Goal: Information Seeking & Learning: Understand process/instructions

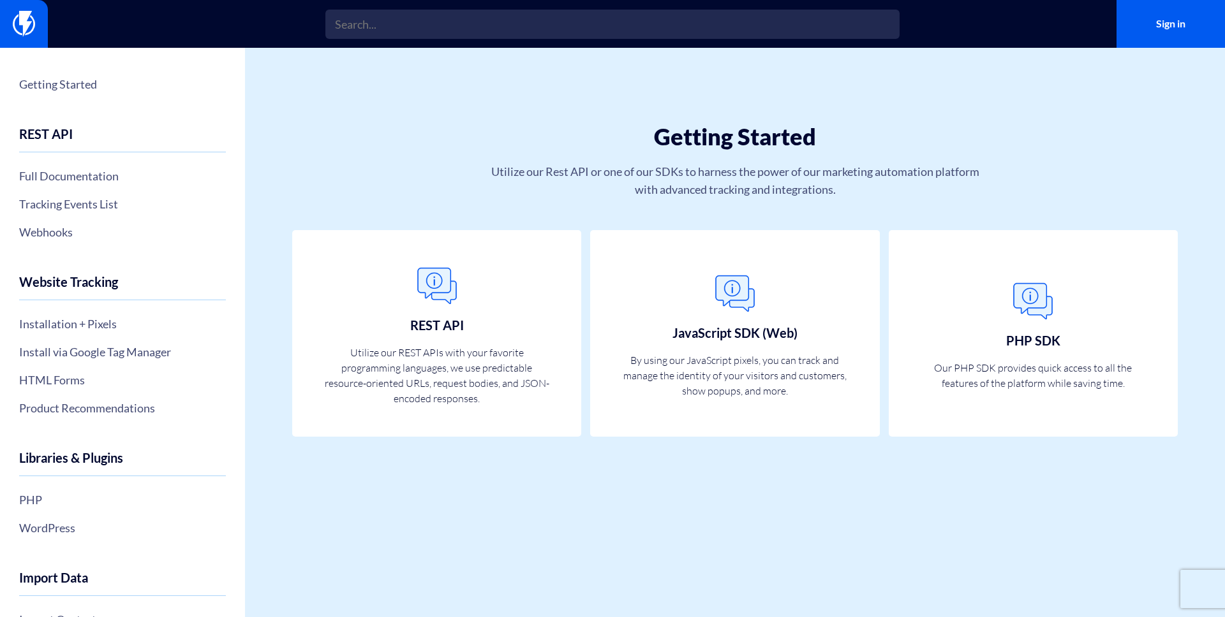
scroll to position [363, 0]
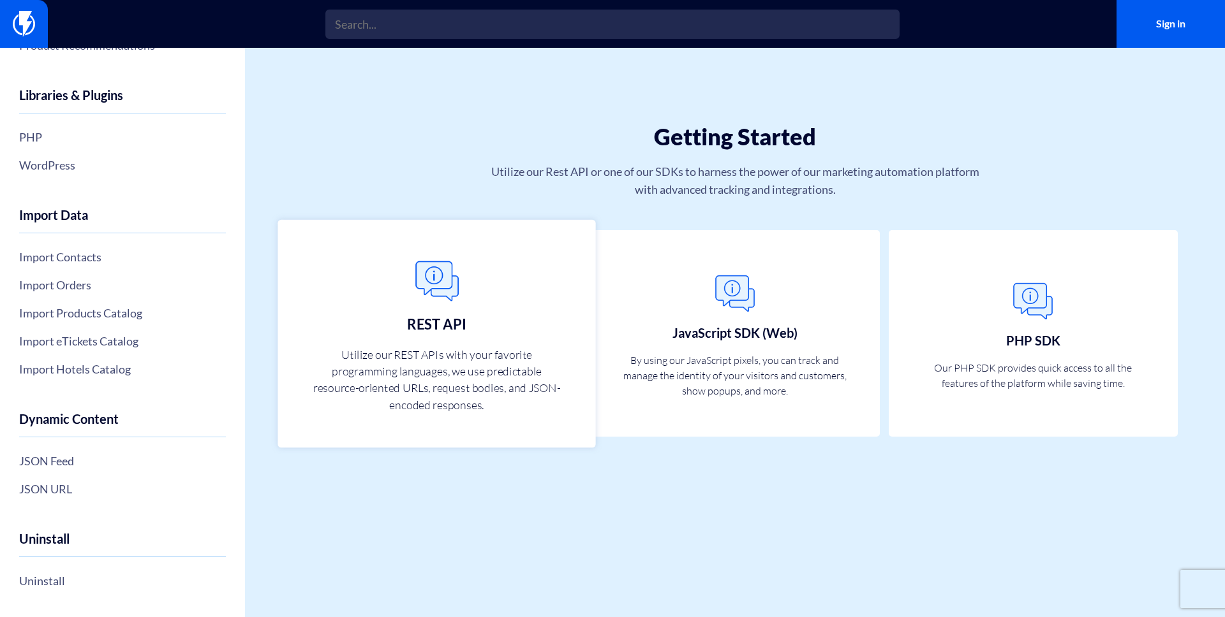
click at [445, 263] on img at bounding box center [437, 282] width 56 height 56
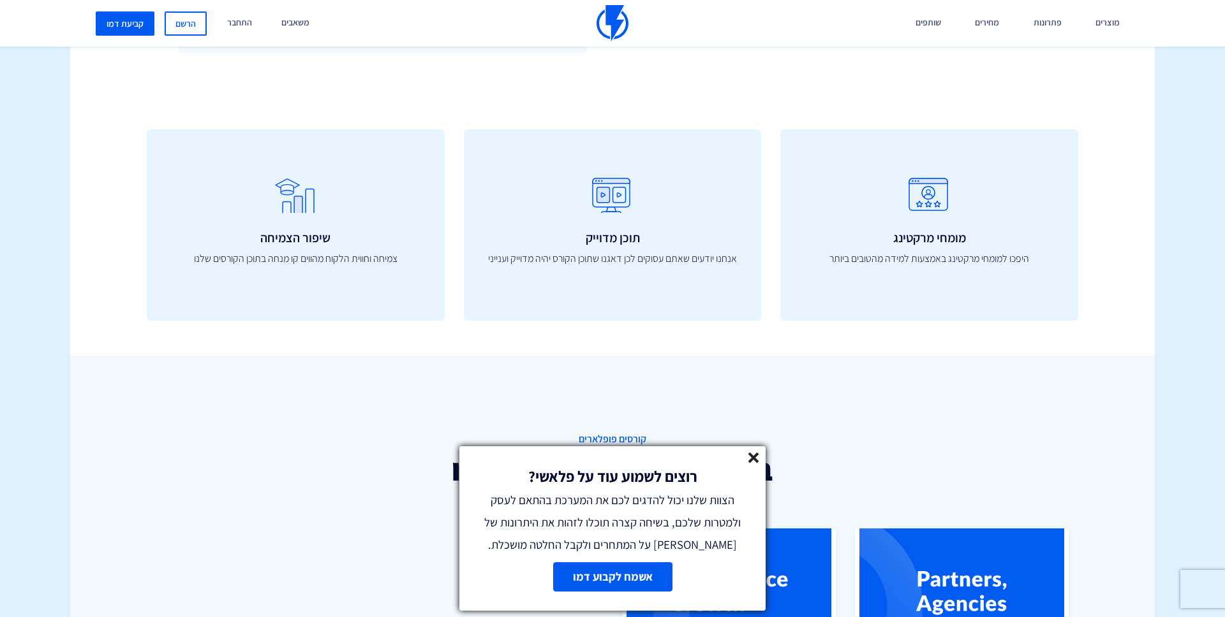
scroll to position [89, 0]
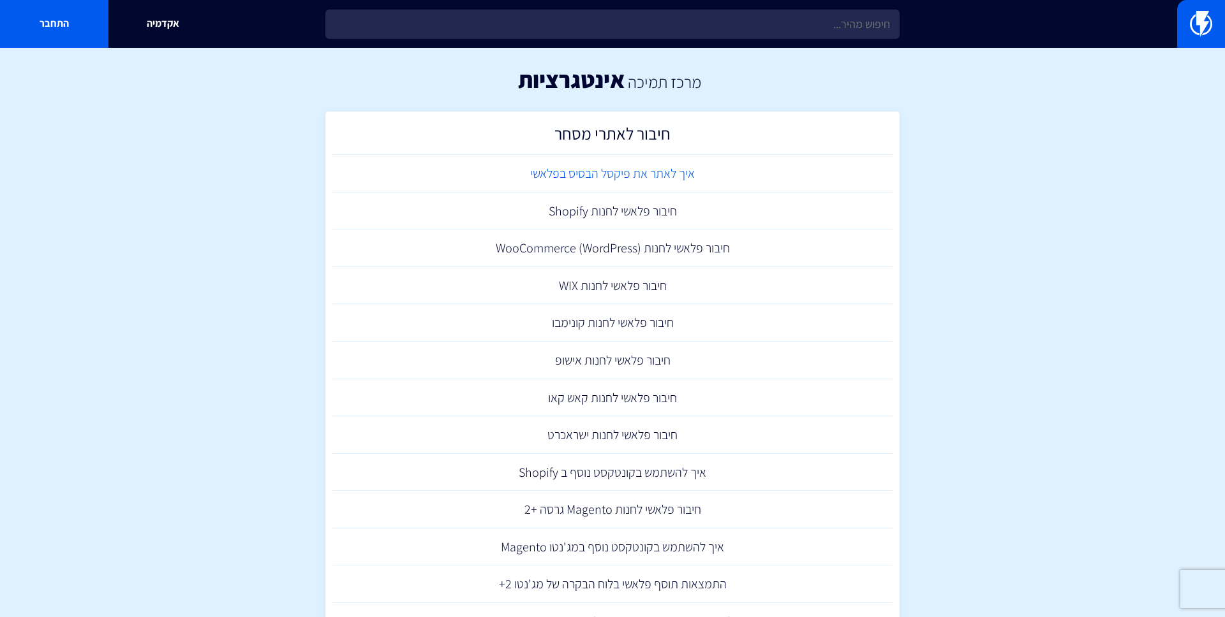
click at [642, 169] on link "איך לאתר את פיקסל הבסיס בפלאשי" at bounding box center [612, 174] width 561 height 38
